Goal: Navigation & Orientation: Find specific page/section

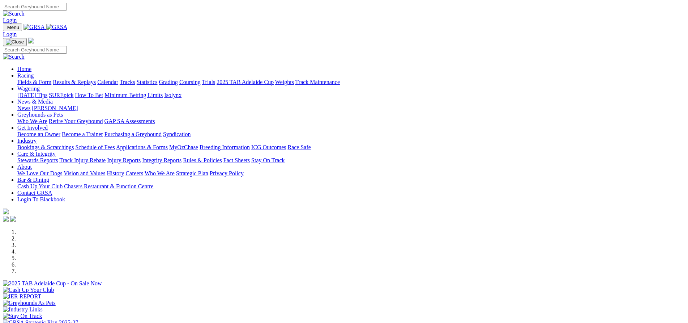
click at [49, 176] on link "Bar & Dining" at bounding box center [33, 179] width 32 height 6
click at [25, 10] on img at bounding box center [14, 13] width 22 height 7
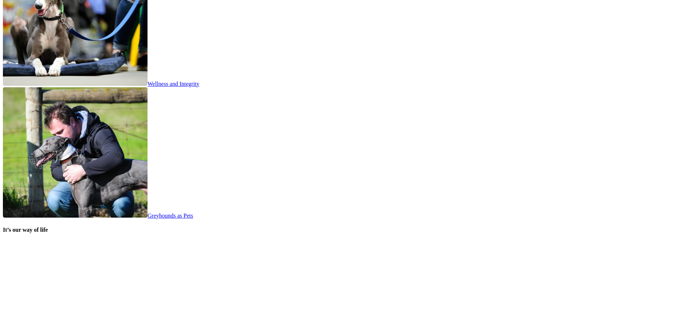
scroll to position [1331, 0]
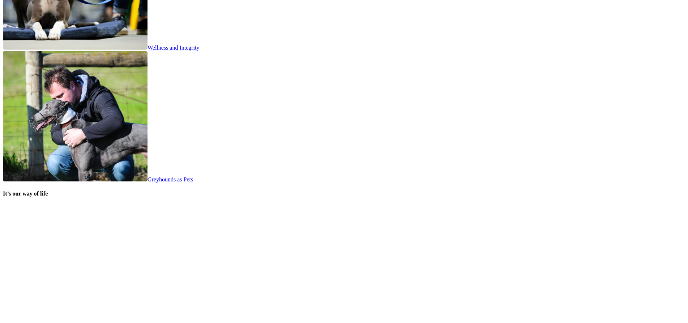
drag, startPoint x: 686, startPoint y: 221, endPoint x: 649, endPoint y: 75, distance: 150.8
click at [649, 75] on body "Login Menu Login Home Racing Fields & Form Results & Replays Calendar Tracks Tr…" at bounding box center [344, 52] width 682 height 2761
